Goal: Transaction & Acquisition: Purchase product/service

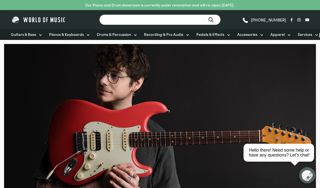
click at [161, 20] on input "Search for a product ..." at bounding box center [160, 19] width 122 height 11
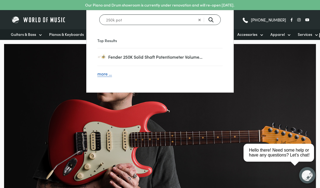
type input "250k pot"
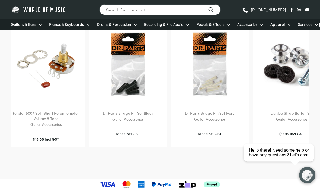
scroll to position [488, 0]
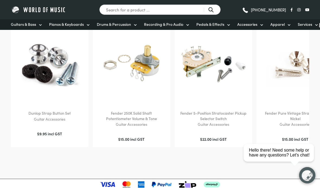
click at [124, 116] on h2 "Fender 250K Solid Shaft Potentiometer Volume & Tone" at bounding box center [131, 115] width 67 height 11
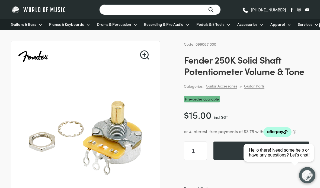
click at [118, 10] on input "Search for a product ..." at bounding box center [160, 9] width 122 height 11
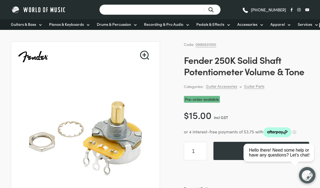
click at [116, 9] on input "Search for a product ..." at bounding box center [160, 9] width 122 height 11
paste input "0990831002"
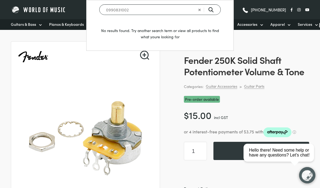
click at [210, 9] on input "0990831002" at bounding box center [160, 9] width 122 height 11
click at [213, 12] on input "0990831002" at bounding box center [160, 9] width 122 height 11
type input "0990831002"
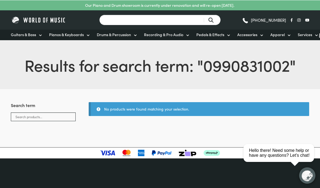
click at [153, 20] on input "Search for a product ..." at bounding box center [160, 19] width 122 height 11
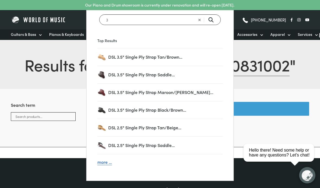
type input "3"
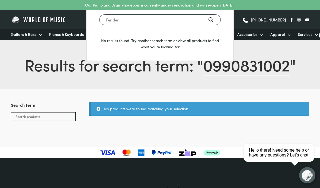
type input "Fender"
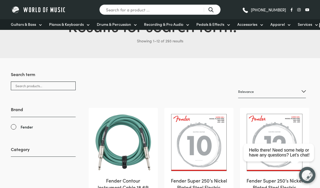
scroll to position [40, 0]
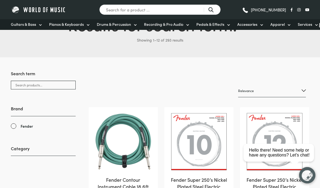
click at [302, 91] on select "Relevance Sort by popularity Sort by average rating Sort by latest Sort by pric…" at bounding box center [272, 90] width 68 height 13
select select "price"
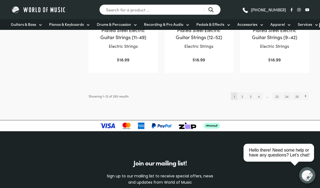
scroll to position [593, 0]
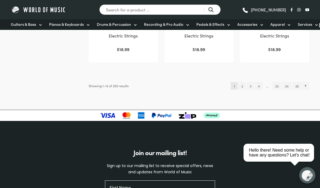
click at [308, 84] on link "→" at bounding box center [306, 86] width 7 height 8
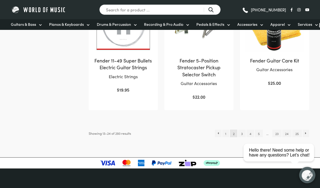
scroll to position [545, 0]
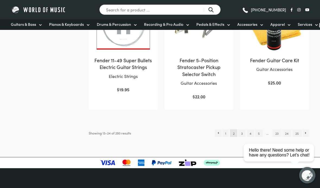
click at [308, 129] on link "→" at bounding box center [306, 133] width 7 height 8
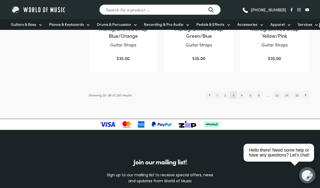
scroll to position [590, 0]
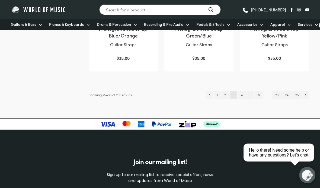
click at [304, 91] on link "→" at bounding box center [306, 95] width 7 height 8
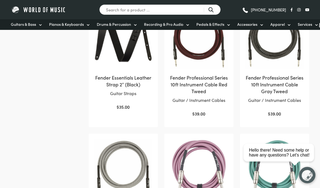
scroll to position [271, 0]
